Goal: Find specific page/section: Find specific page/section

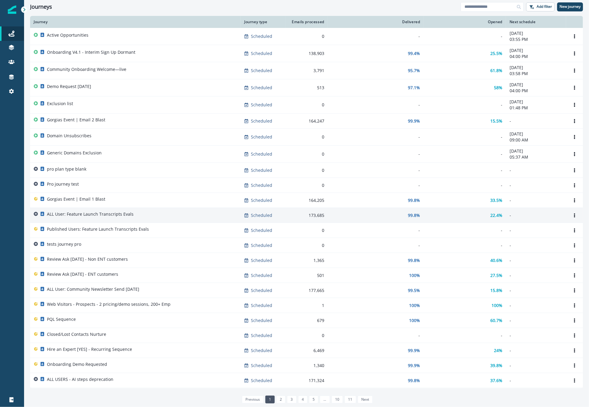
click at [108, 210] on td "ALL User: Feature Launch Transcripts Evals" at bounding box center [135, 215] width 210 height 15
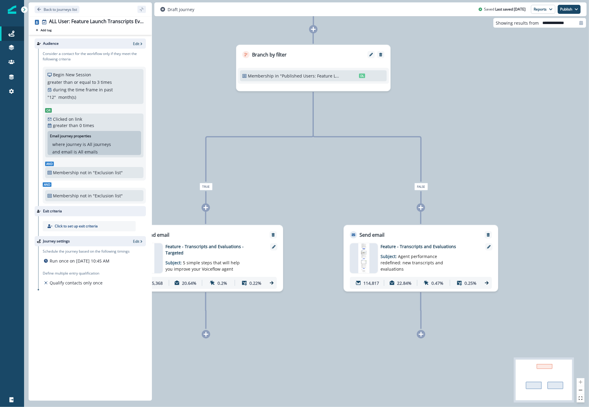
click at [419, 339] on div "173,685 contacts have entered the journey Branch by filter Membership in "Publi…" at bounding box center [306, 203] width 565 height 407
click at [420, 338] on div at bounding box center [421, 334] width 8 height 8
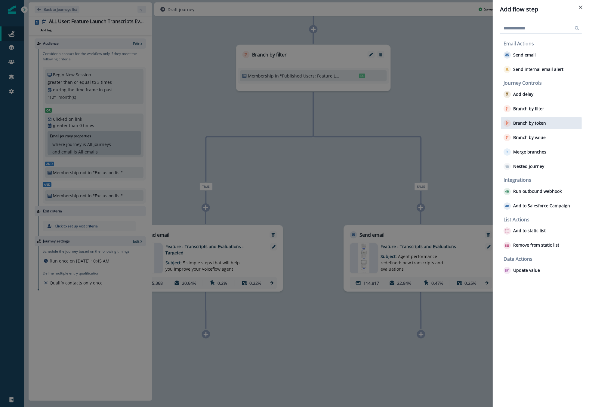
click at [525, 124] on p "Branch by token" at bounding box center [529, 123] width 33 height 5
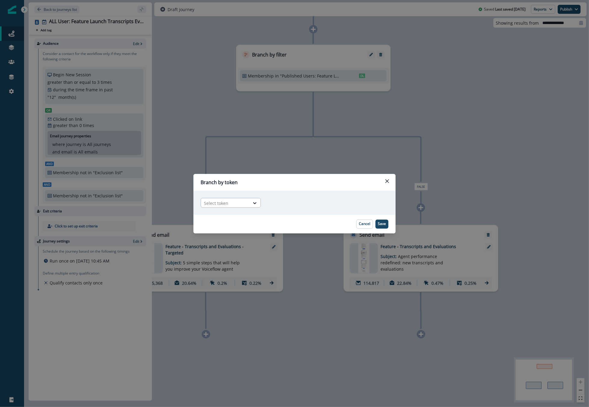
click at [236, 206] on div at bounding box center [225, 204] width 43 height 8
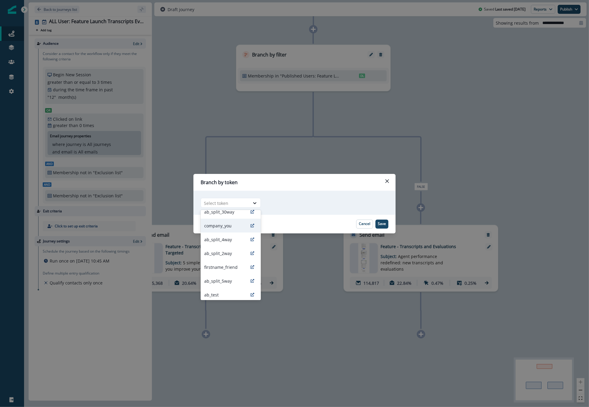
scroll to position [20, 0]
click at [221, 252] on p "ab_split_2way" at bounding box center [218, 253] width 28 height 6
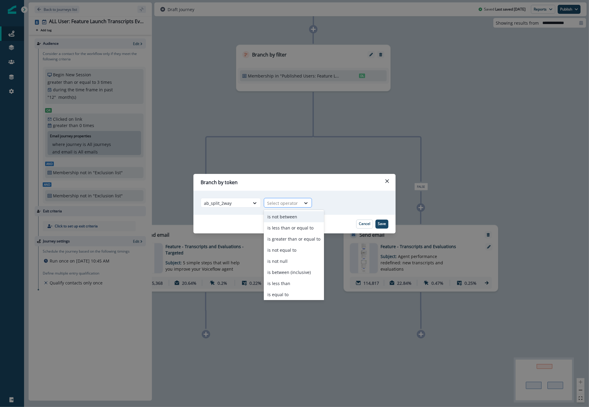
click at [278, 199] on div "Select operator" at bounding box center [282, 203] width 37 height 10
click at [67, 41] on div "Branch by token Adding Branch by token flow step in the middle will add the suc…" at bounding box center [294, 203] width 589 height 407
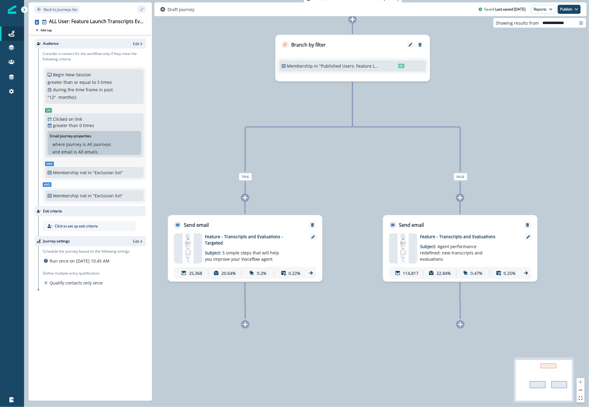
click at [457, 328] on div at bounding box center [460, 324] width 8 height 8
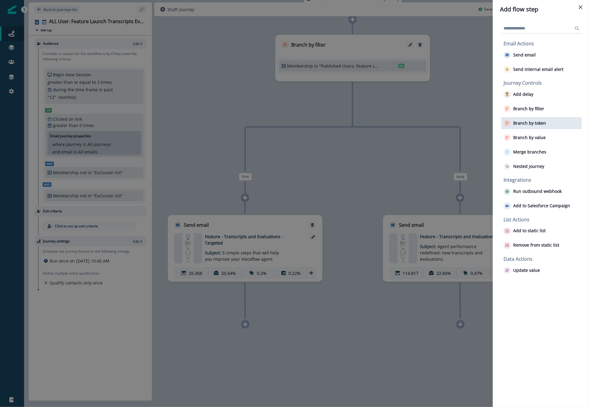
click at [527, 123] on p "Branch by token" at bounding box center [529, 123] width 33 height 5
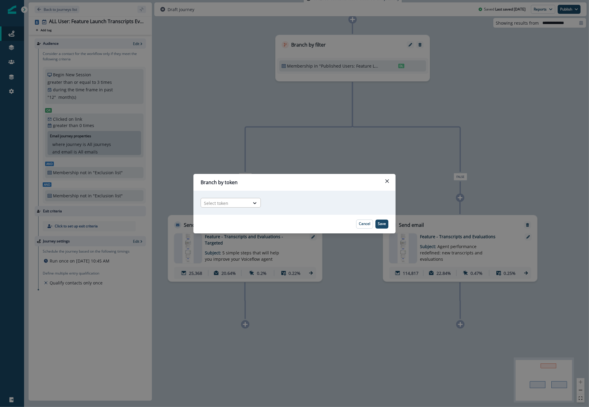
click at [237, 202] on div at bounding box center [225, 204] width 43 height 8
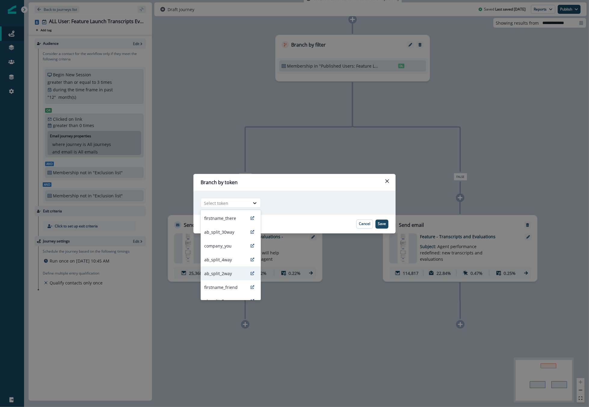
click at [223, 274] on p "ab_split_2way" at bounding box center [218, 274] width 28 height 6
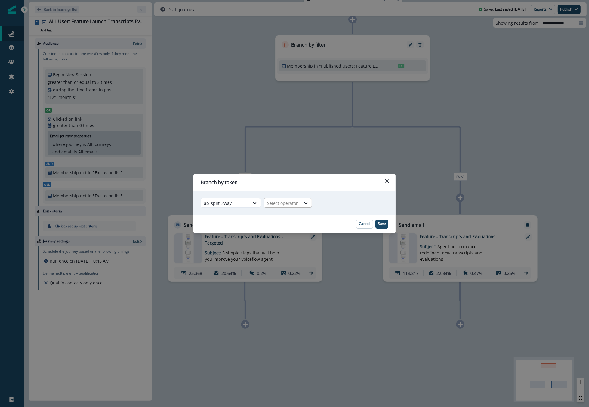
click at [278, 201] on div at bounding box center [282, 204] width 31 height 8
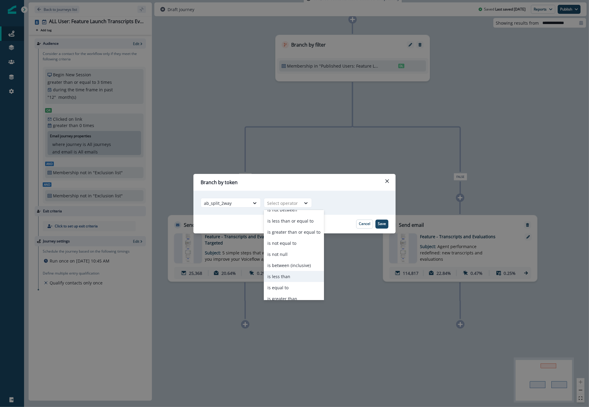
scroll to position [13, 0]
click at [279, 281] on div "is equal to" at bounding box center [294, 281] width 60 height 11
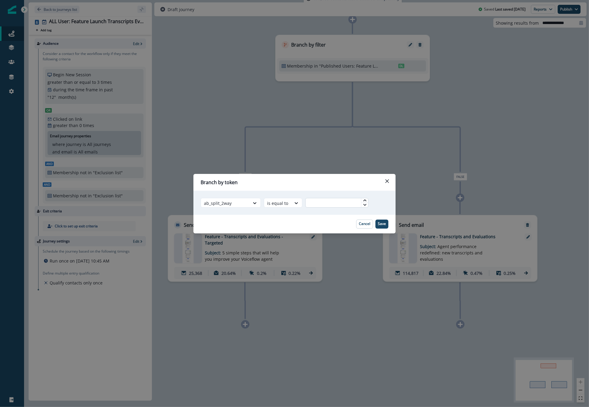
click at [331, 202] on input "text" at bounding box center [336, 203] width 63 height 10
type input "*"
click at [383, 224] on p "Save" at bounding box center [382, 224] width 8 height 4
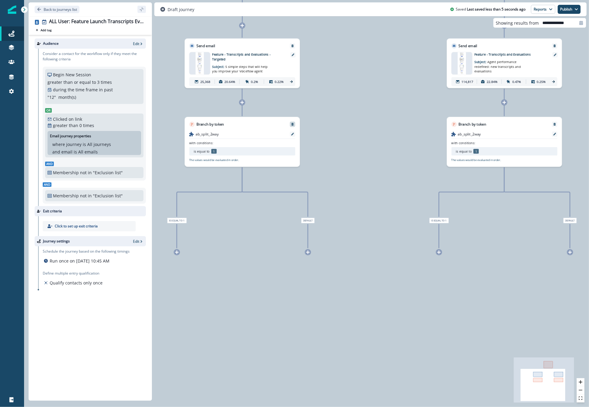
click at [292, 125] on icon "Remove" at bounding box center [292, 124] width 2 height 3
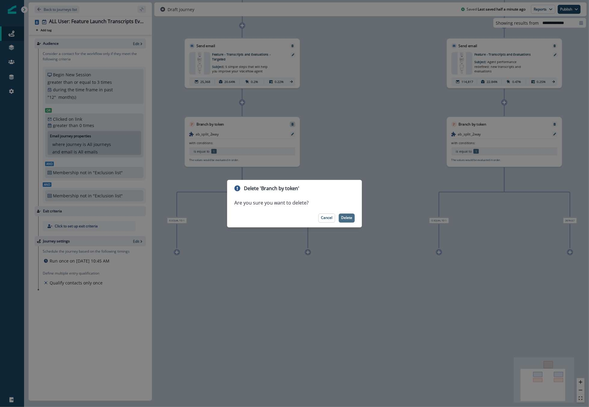
click at [348, 218] on p "Delete" at bounding box center [346, 218] width 11 height 4
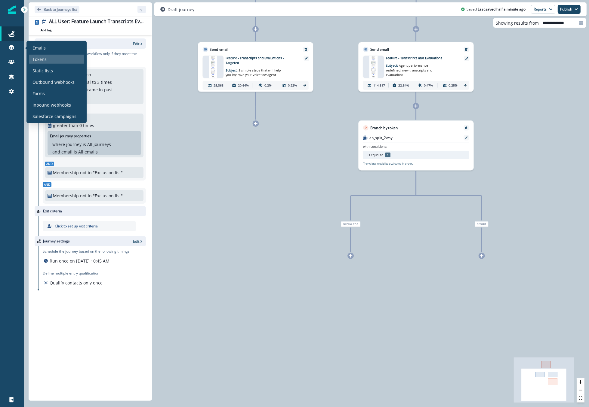
click at [37, 57] on p "Tokens" at bounding box center [39, 59] width 14 height 6
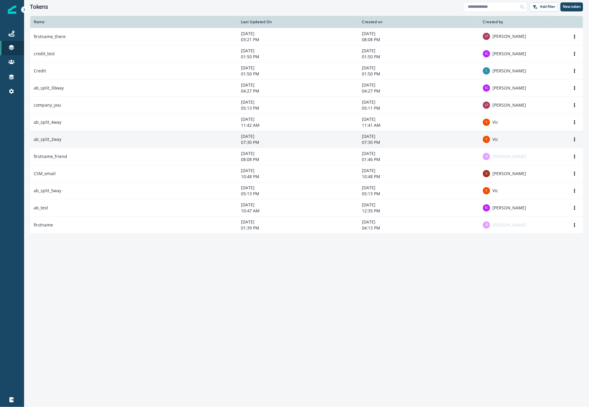
click at [158, 143] on td "ab_split_2way" at bounding box center [133, 139] width 207 height 17
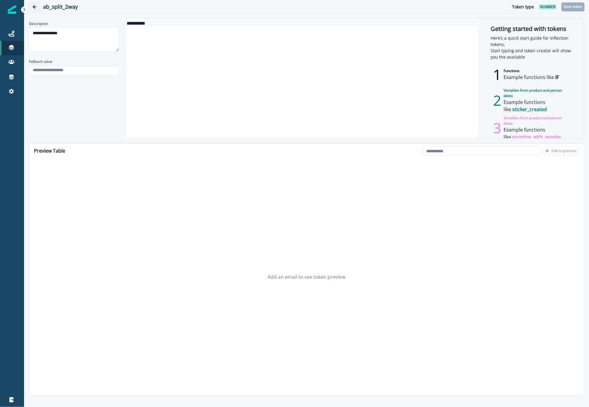
click at [32, 6] on button "Go back" at bounding box center [35, 7] width 12 height 12
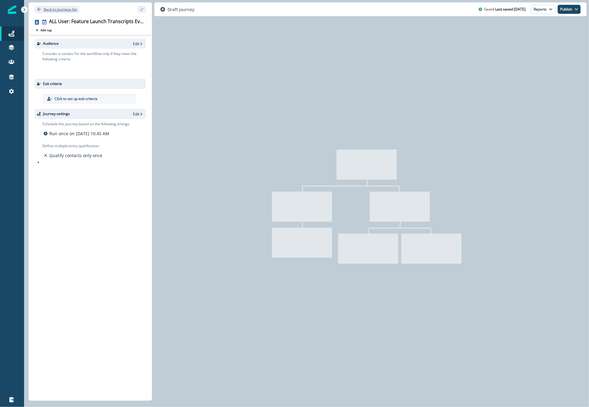
click at [50, 8] on p "Back to journeys list" at bounding box center [60, 9] width 33 height 5
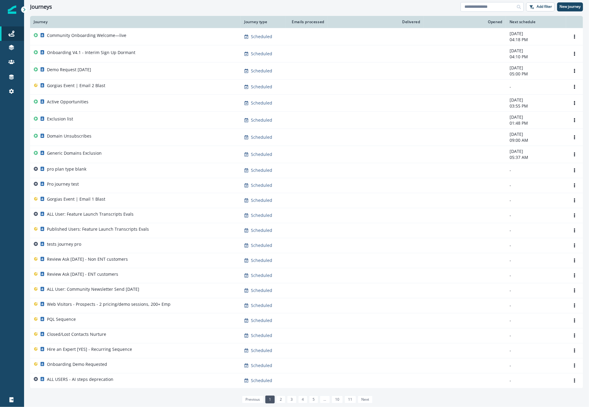
click at [479, 8] on input at bounding box center [491, 7] width 63 height 10
click at [425, 6] on div "Journeys" at bounding box center [245, 7] width 430 height 7
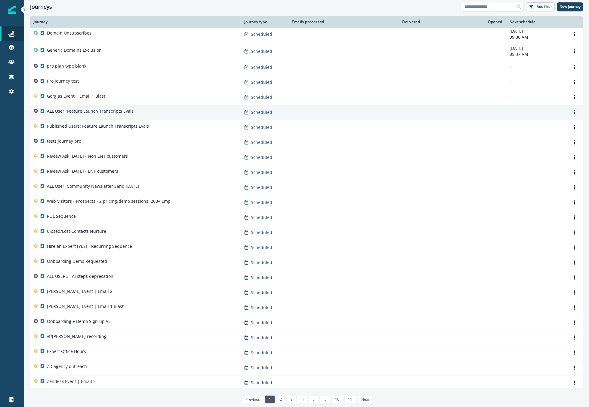
scroll to position [104, 0]
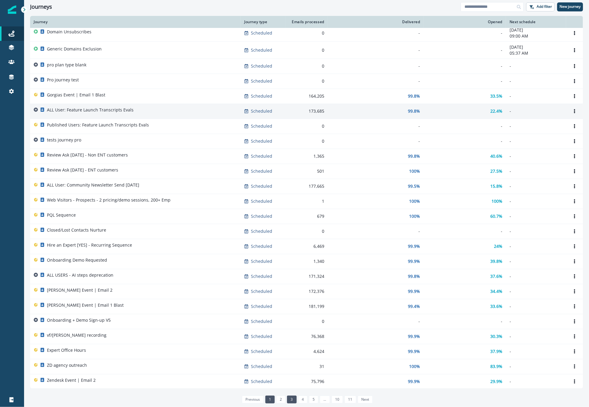
click at [290, 401] on link "3" at bounding box center [291, 400] width 9 height 8
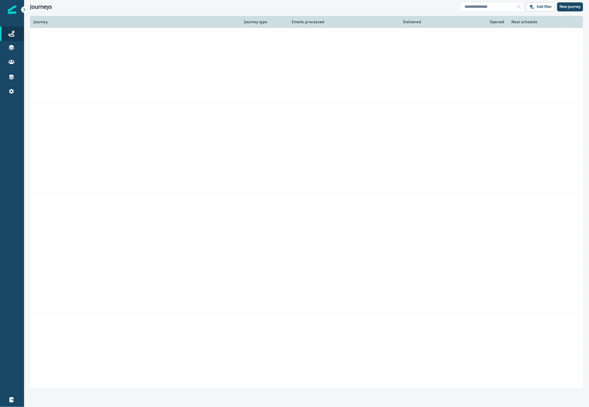
scroll to position [90, 0]
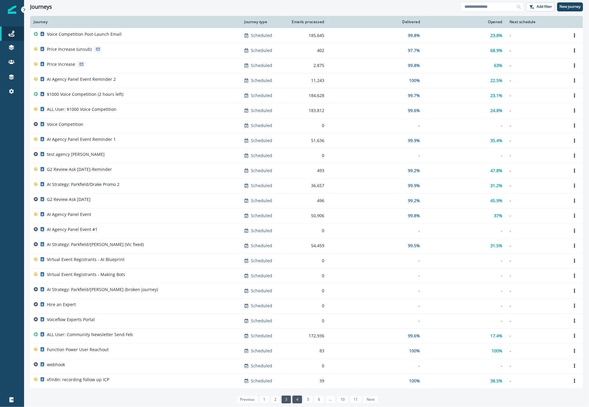
click at [296, 397] on link "4" at bounding box center [296, 400] width 9 height 8
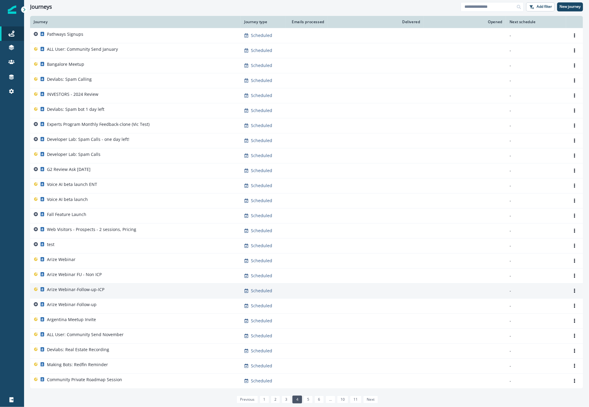
click at [94, 289] on p "Arize Webinar-Follow-up-ICP" at bounding box center [75, 290] width 57 height 6
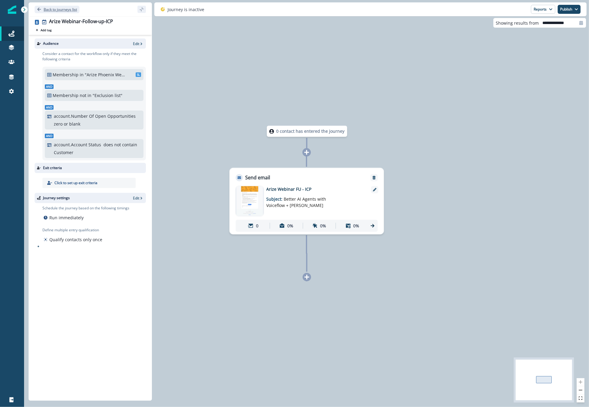
click at [47, 13] on button "Back to journeys list" at bounding box center [57, 10] width 45 height 8
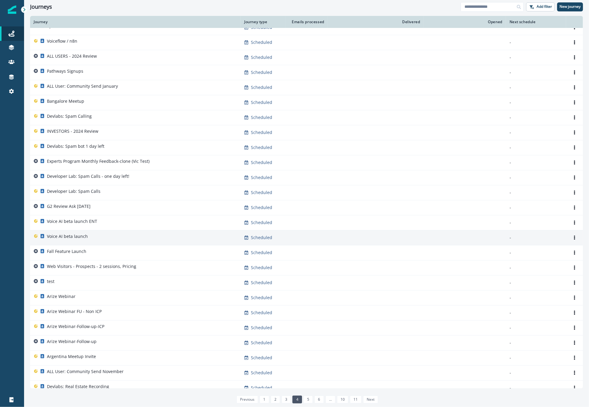
scroll to position [90, 0]
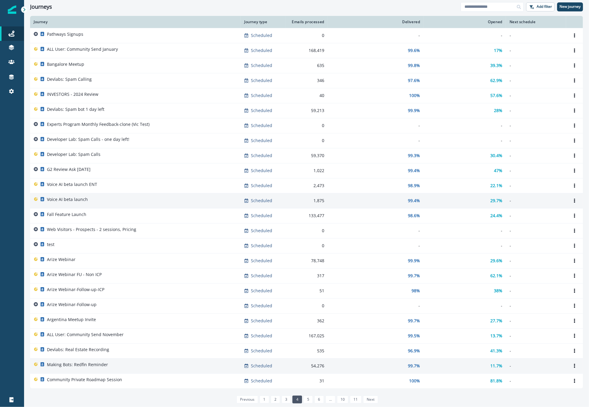
click at [71, 363] on p "Making Bots: Redfin Reminder" at bounding box center [77, 365] width 61 height 6
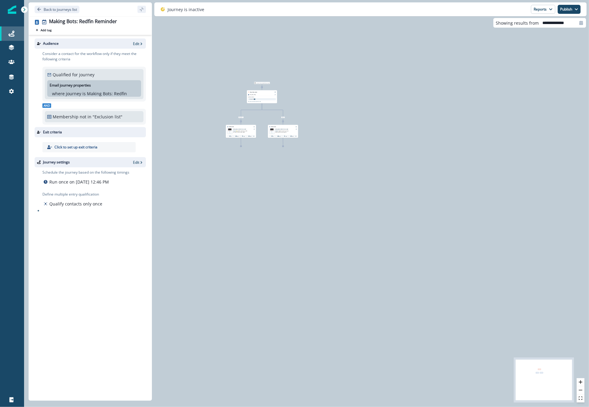
click at [15, 33] on div "Journeys" at bounding box center [11, 33] width 19 height 7
